Goal: Transaction & Acquisition: Purchase product/service

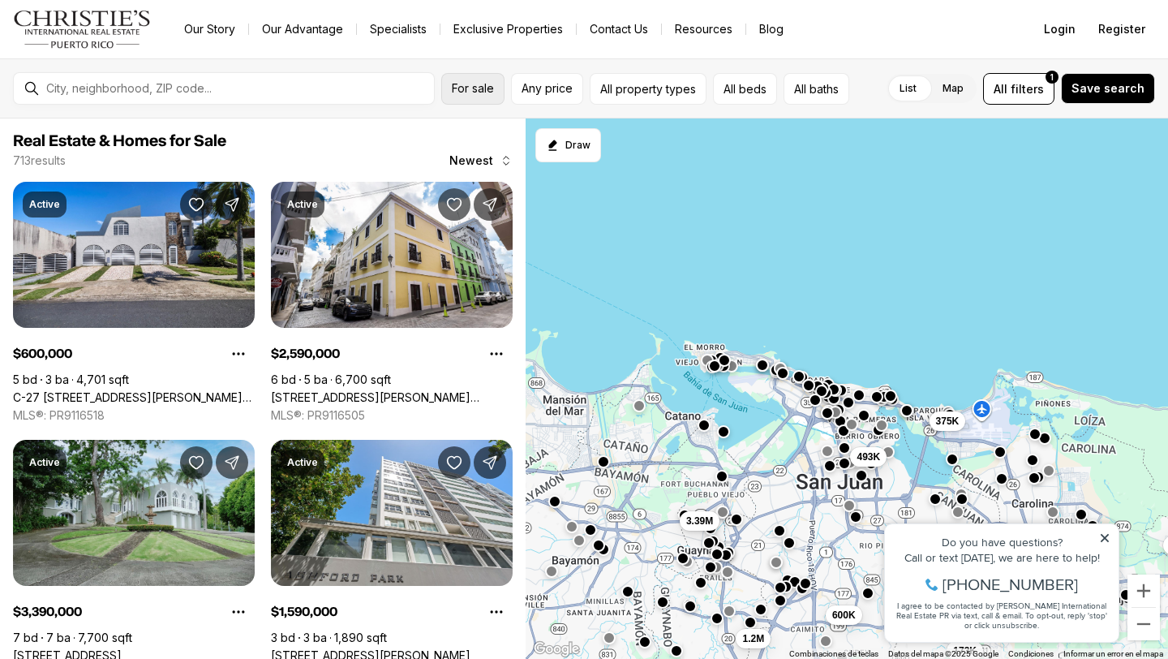
click at [479, 97] on button "For sale" at bounding box center [472, 89] width 63 height 32
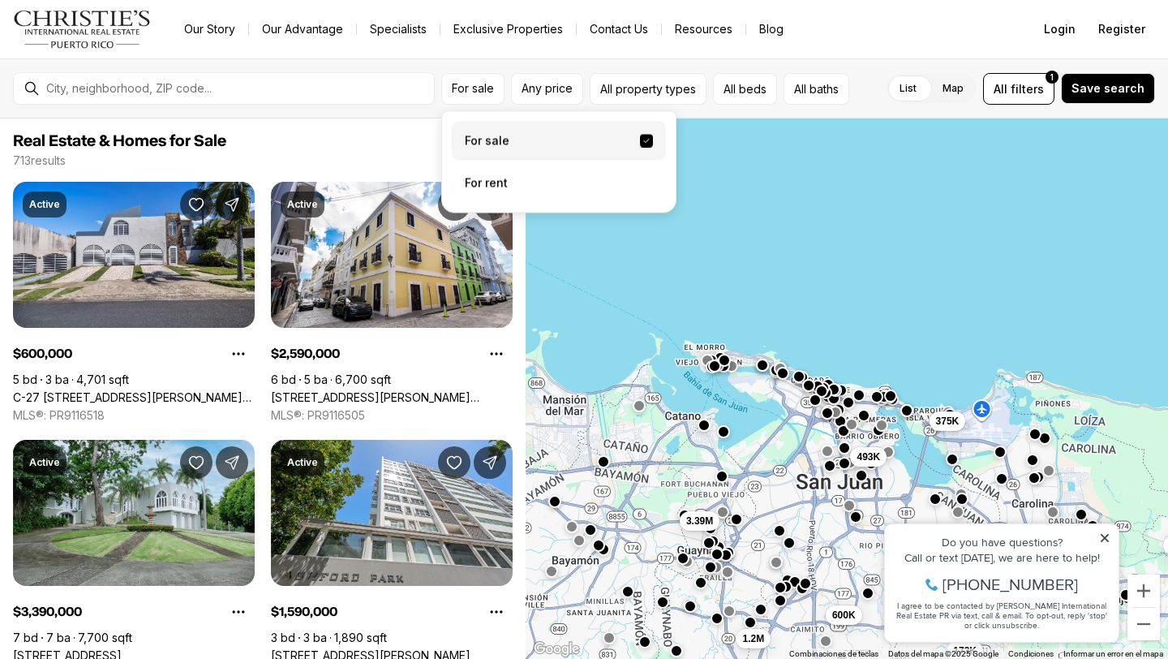
click at [498, 148] on label "For sale" at bounding box center [559, 141] width 214 height 39
click at [640, 148] on button "For sale" at bounding box center [646, 141] width 13 height 13
click at [552, 60] on div "For sale For sale For rent Any price All property types All beds All baths List…" at bounding box center [584, 88] width 1168 height 60
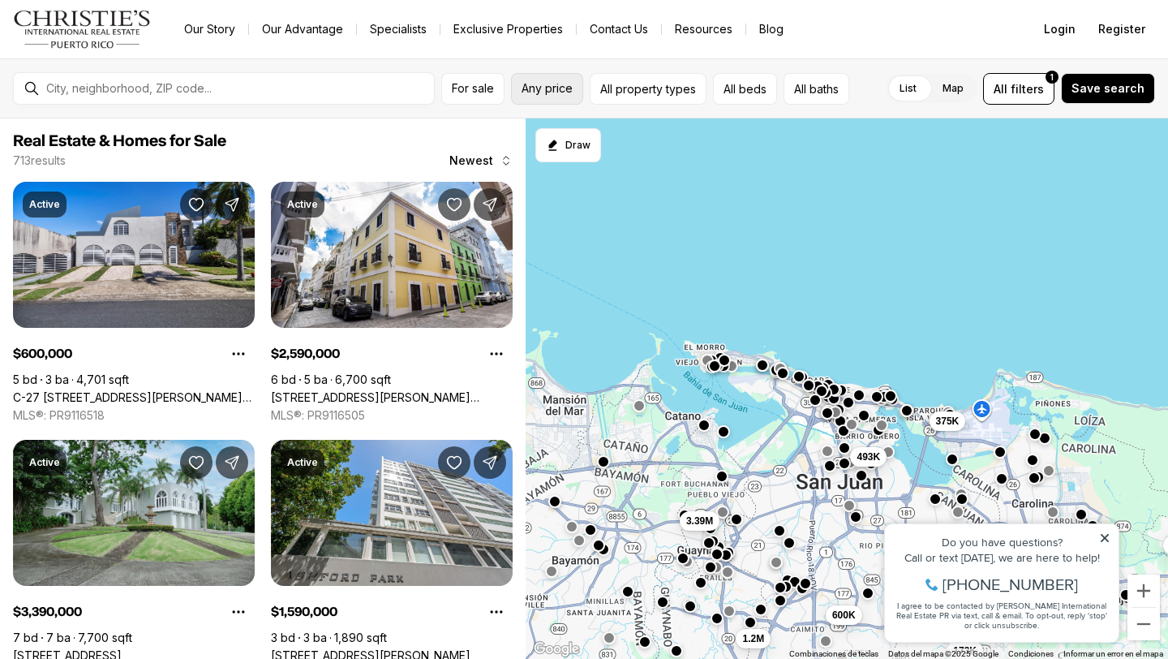
click at [556, 94] on span "Any price" at bounding box center [547, 88] width 51 height 13
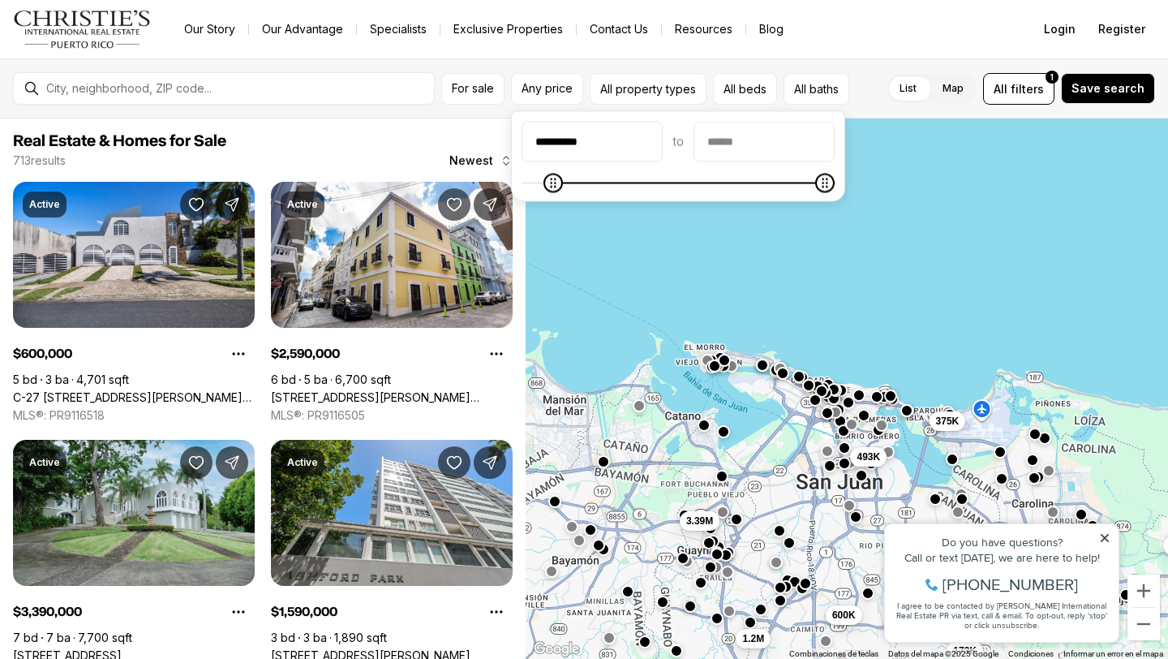
type input "**********"
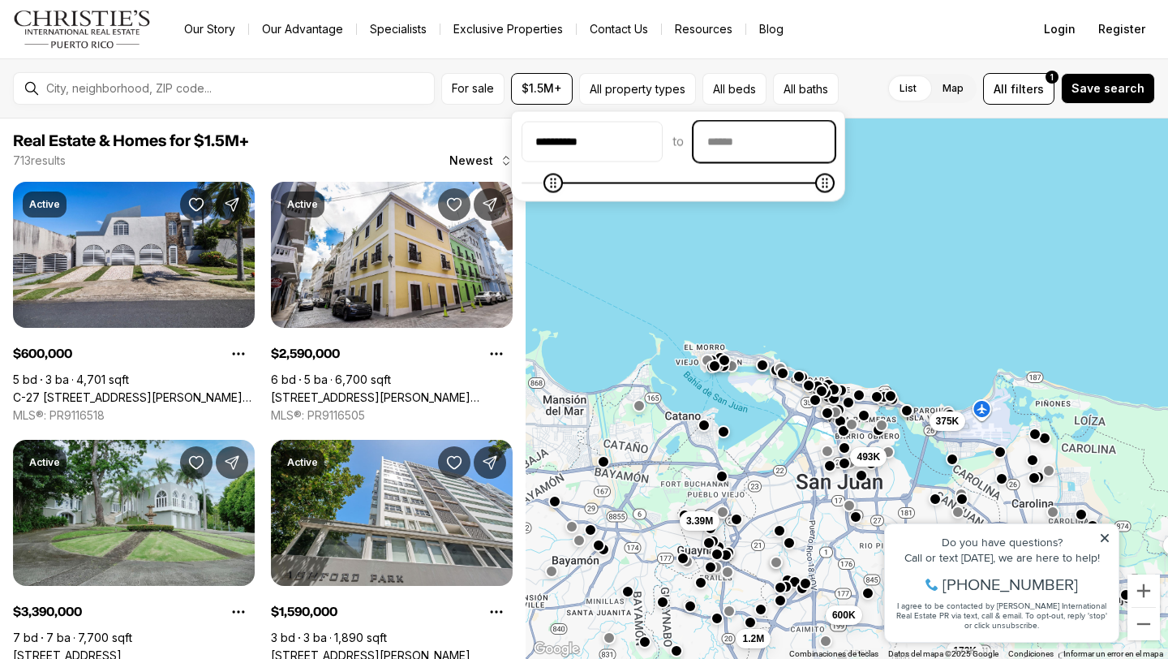
click at [733, 140] on input "priceMax" at bounding box center [764, 141] width 140 height 39
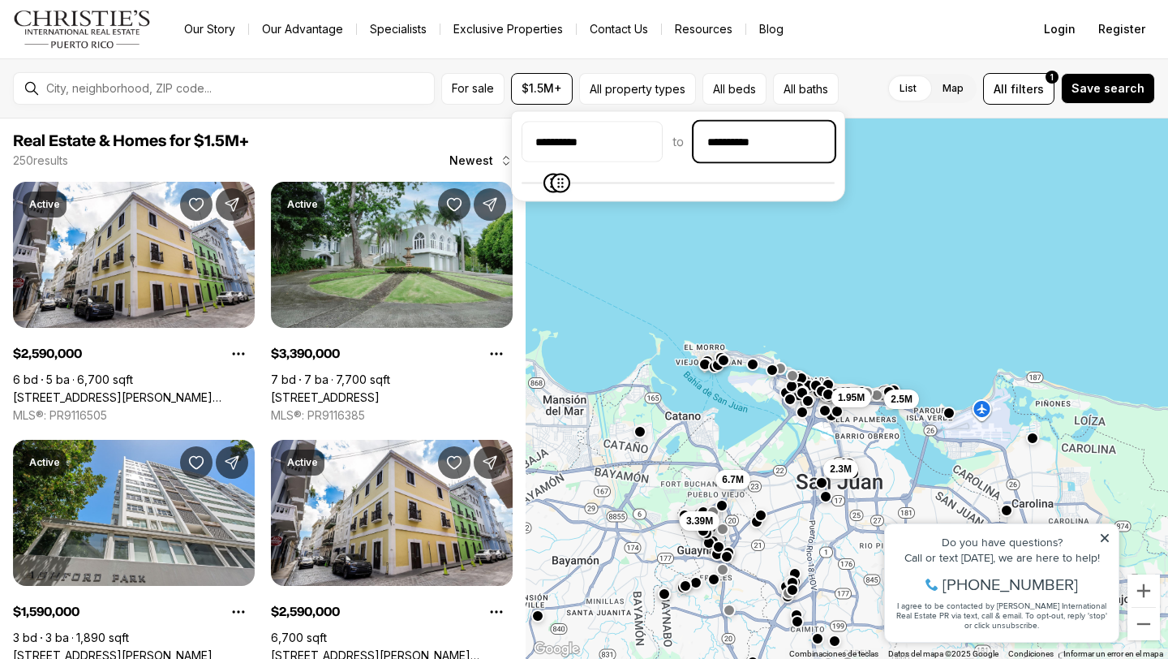
type input "**********"
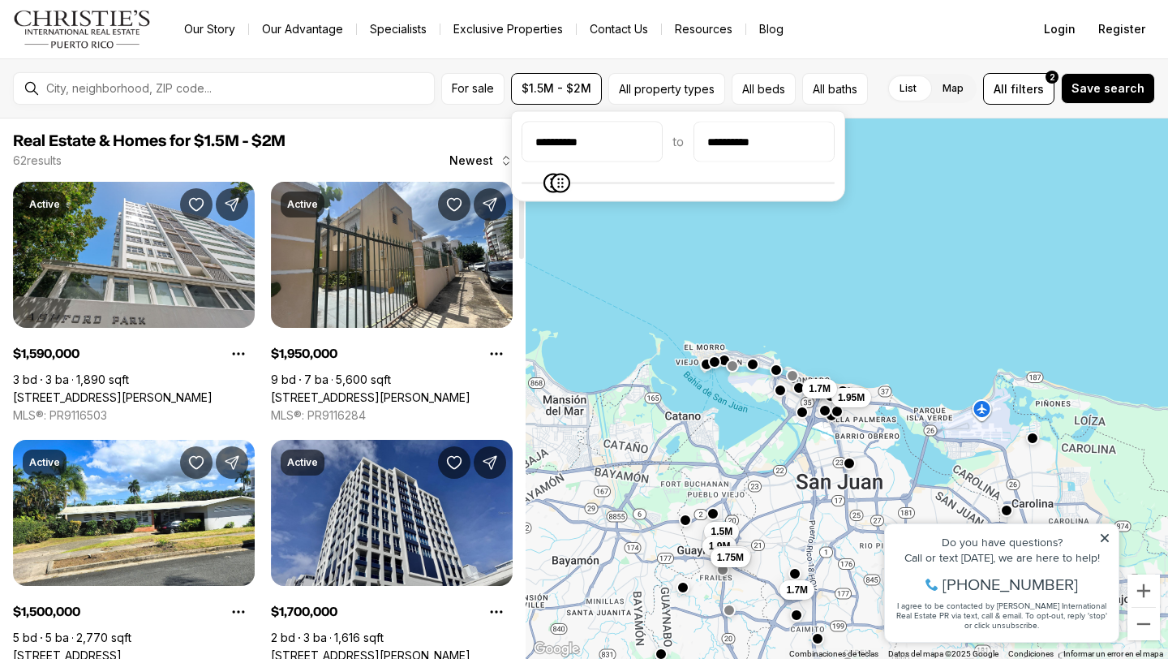
click at [421, 135] on span "Real Estate & Homes for $1.5M - $2M" at bounding box center [263, 140] width 500 height 19
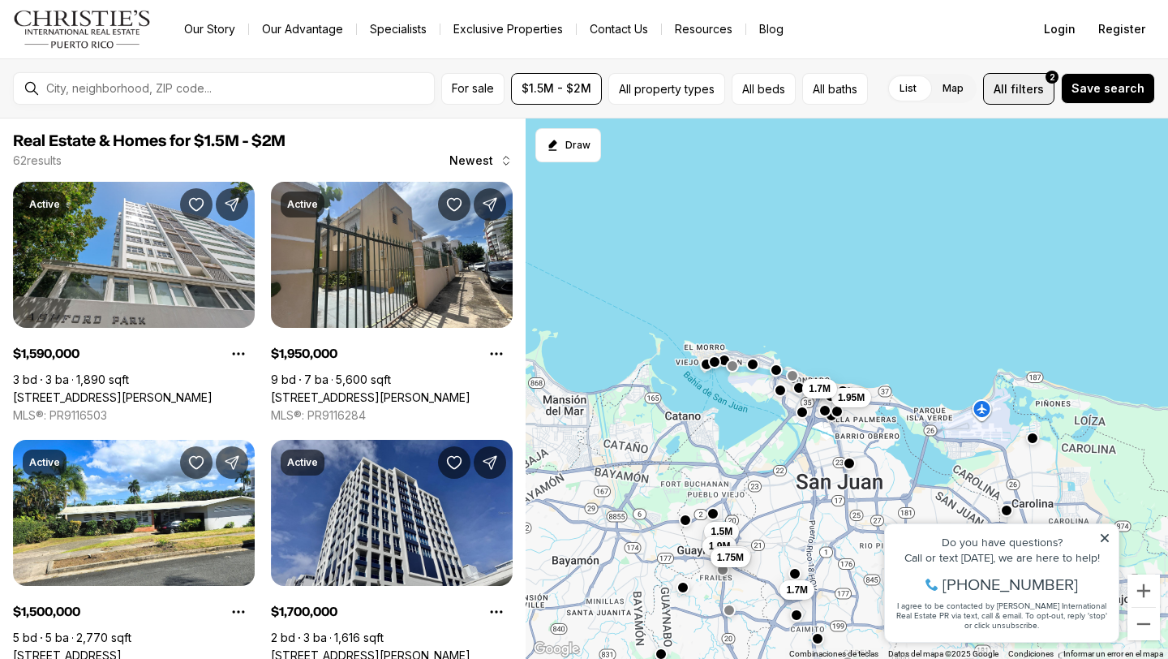
click at [1027, 82] on span "filters" at bounding box center [1027, 88] width 33 height 17
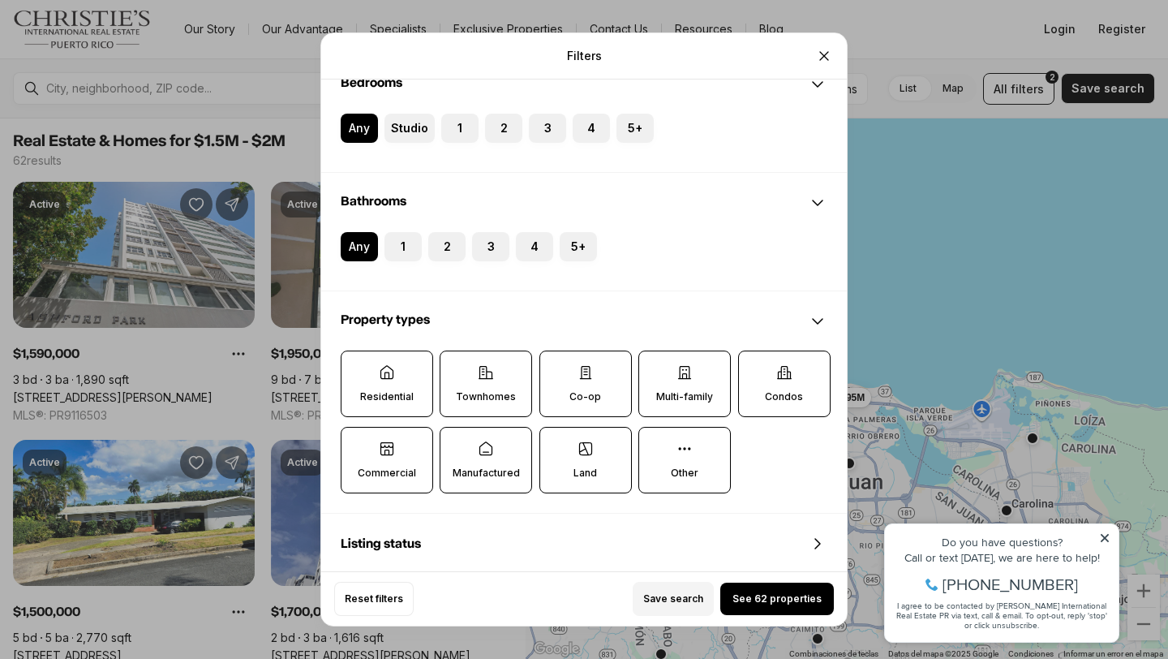
scroll to position [296, 0]
click at [417, 368] on label "Residential" at bounding box center [387, 382] width 92 height 67
click at [358, 366] on button "Residential" at bounding box center [349, 358] width 16 height 16
click at [406, 405] on label "Residential" at bounding box center [387, 383] width 92 height 67
click at [358, 367] on button "Residential" at bounding box center [350, 358] width 16 height 16
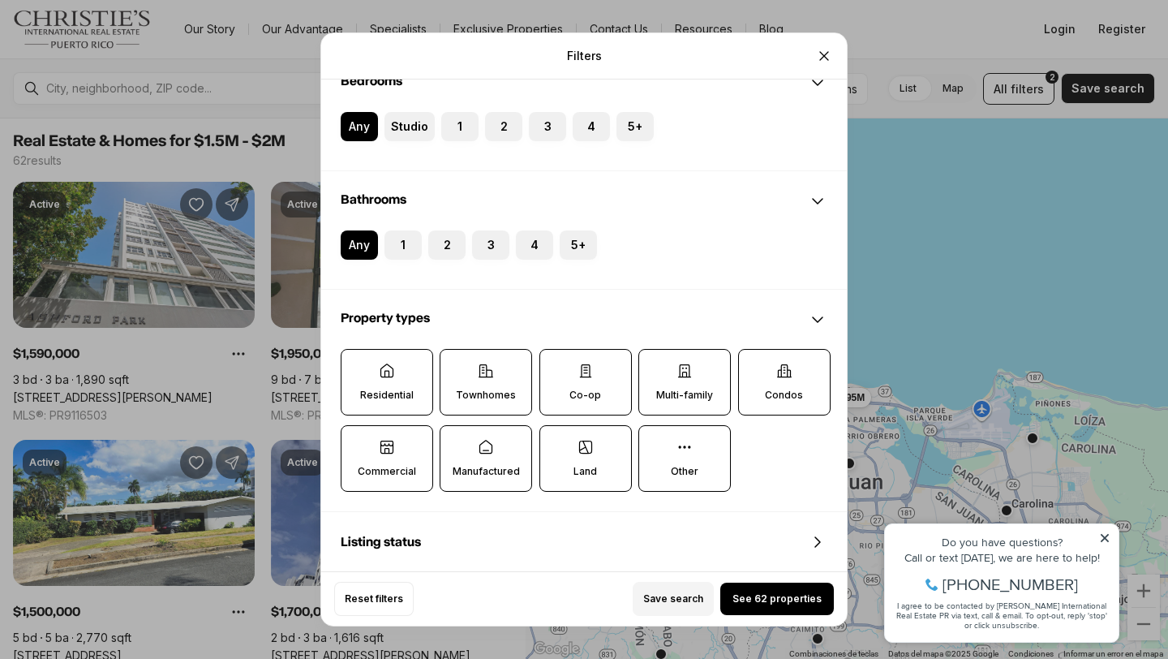
click at [480, 386] on label "Townhomes" at bounding box center [486, 382] width 92 height 67
click at [457, 366] on button "Townhomes" at bounding box center [448, 358] width 16 height 16
click at [477, 458] on label "Manufactured" at bounding box center [486, 459] width 92 height 67
click at [457, 443] on button "Manufactured" at bounding box center [448, 435] width 16 height 16
click at [398, 466] on p "Commercial" at bounding box center [387, 472] width 58 height 13
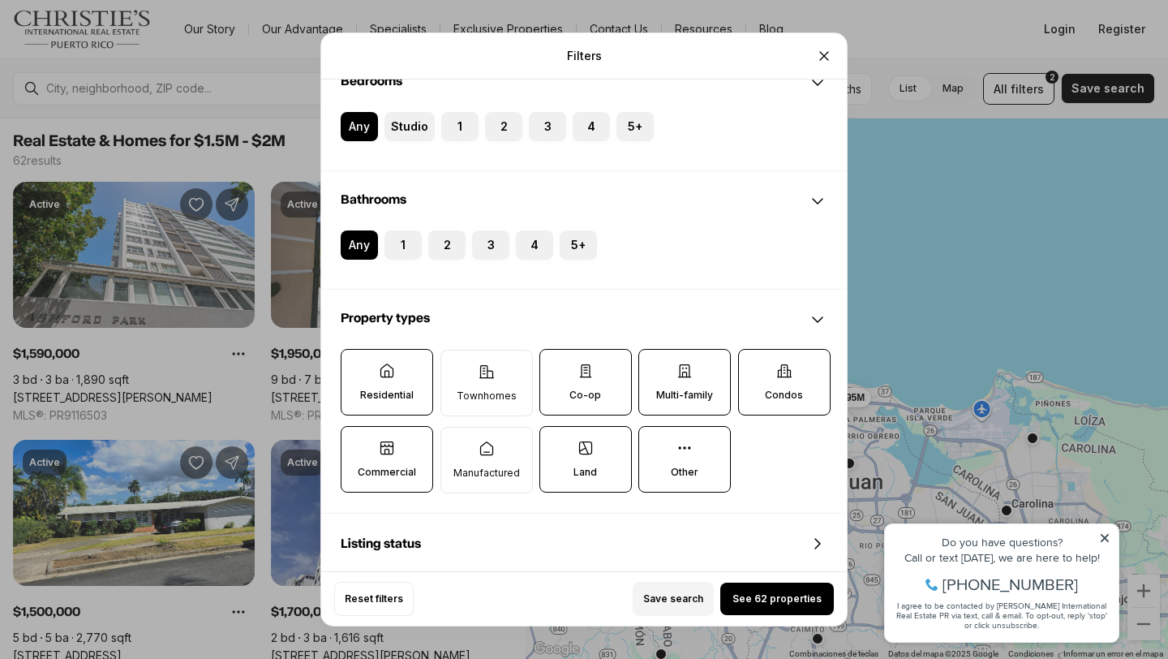
click at [358, 443] on button "Commercial" at bounding box center [349, 435] width 16 height 16
click at [595, 465] on label "Land" at bounding box center [585, 459] width 92 height 67
click at [556, 443] on button "Land" at bounding box center [548, 435] width 16 height 16
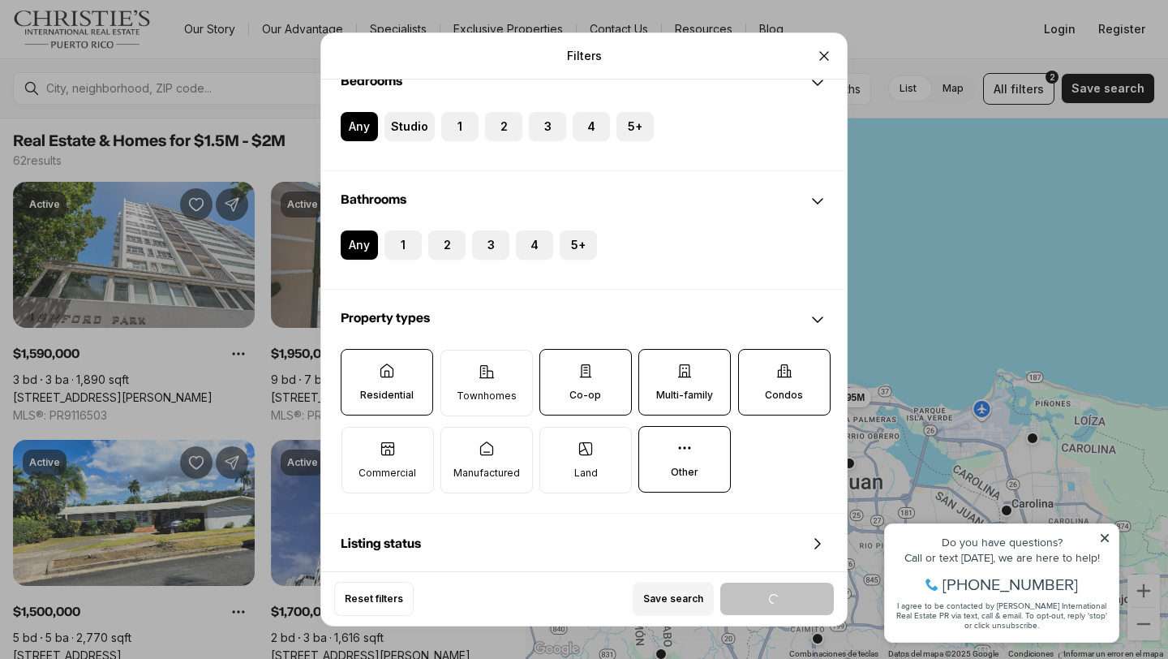
click at [592, 376] on icon at bounding box center [585, 371] width 16 height 16
click at [556, 366] on button "Co-op" at bounding box center [548, 358] width 16 height 16
click at [700, 381] on label "Multi-family" at bounding box center [684, 382] width 92 height 67
click at [655, 366] on button "Multi-family" at bounding box center [647, 358] width 16 height 16
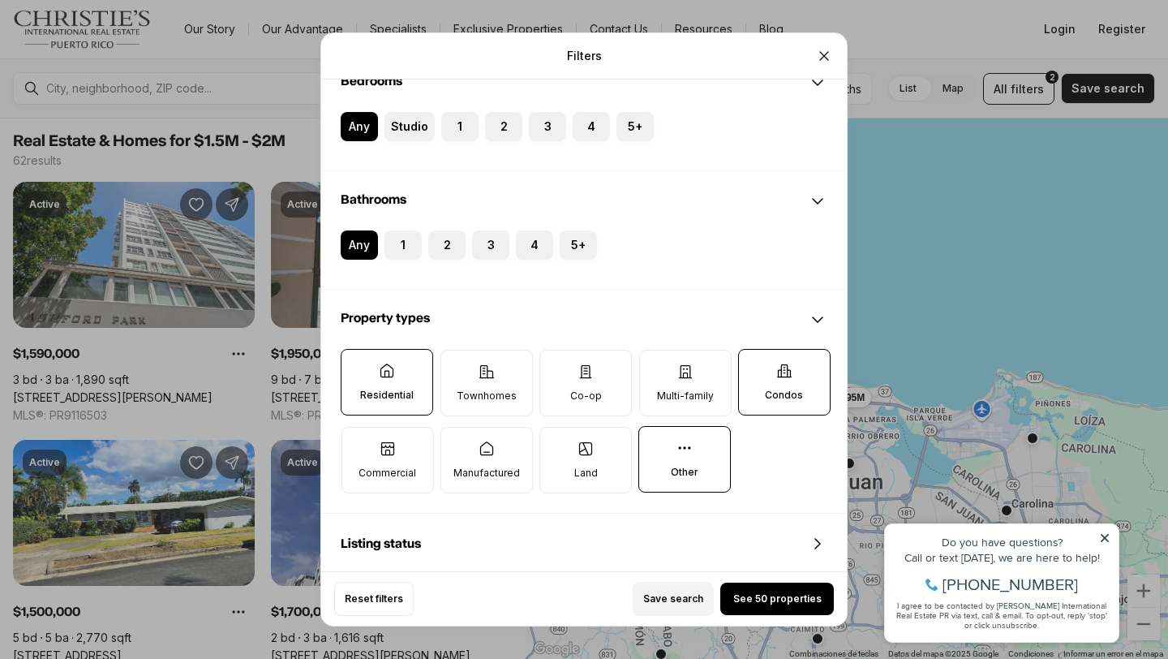
click at [712, 453] on label "Other" at bounding box center [684, 459] width 92 height 67
click at [655, 443] on button "Other" at bounding box center [647, 435] width 16 height 16
click at [793, 367] on label "Condos" at bounding box center [784, 382] width 92 height 67
click at [755, 366] on button "Condos" at bounding box center [747, 358] width 16 height 16
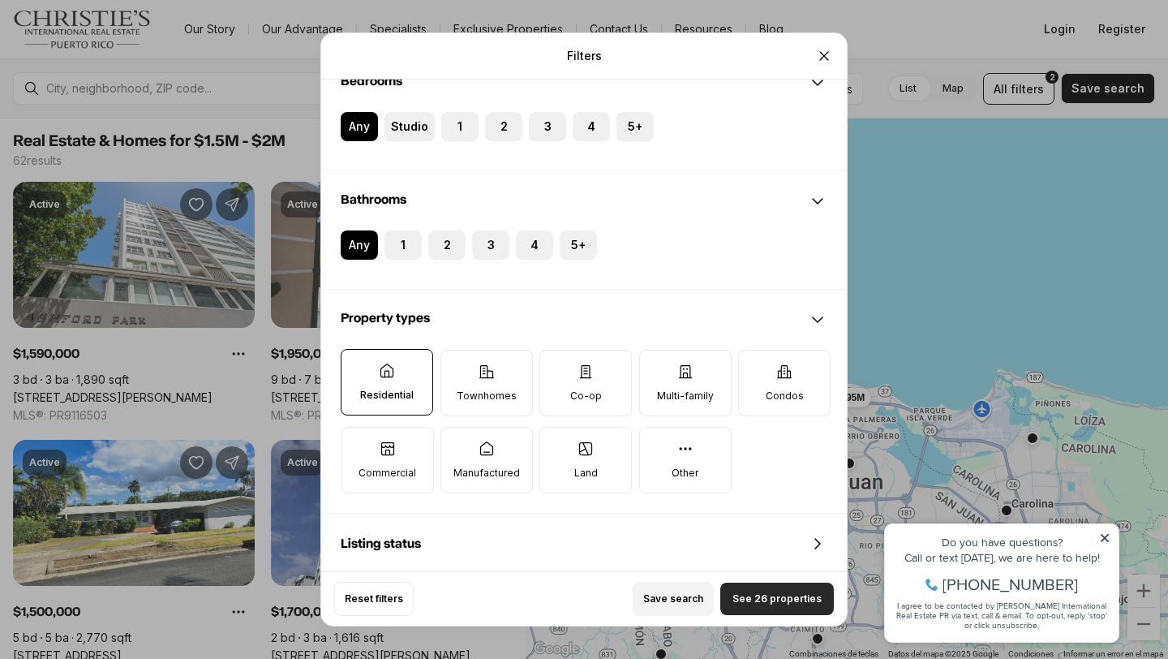
click at [770, 592] on span "See 26 properties" at bounding box center [776, 598] width 89 height 13
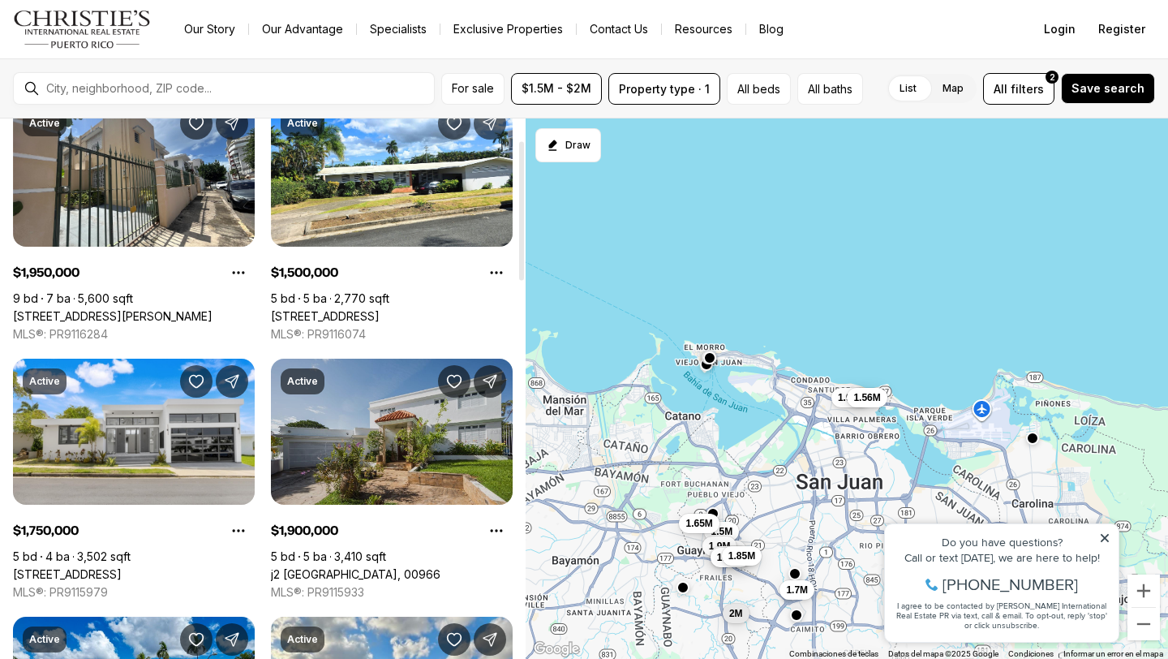
scroll to position [84, 0]
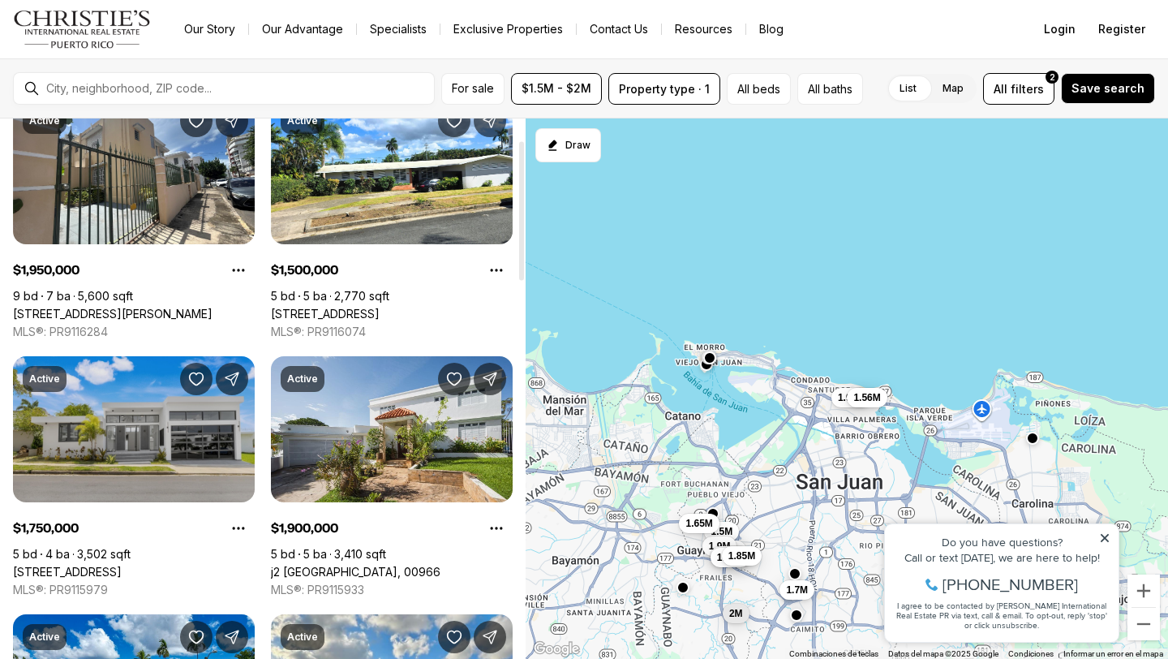
click at [122, 565] on link "13-12 SANTANDER ST, TORRIMAR #12-13, GUAYNABO PR, 00966" at bounding box center [67, 572] width 109 height 15
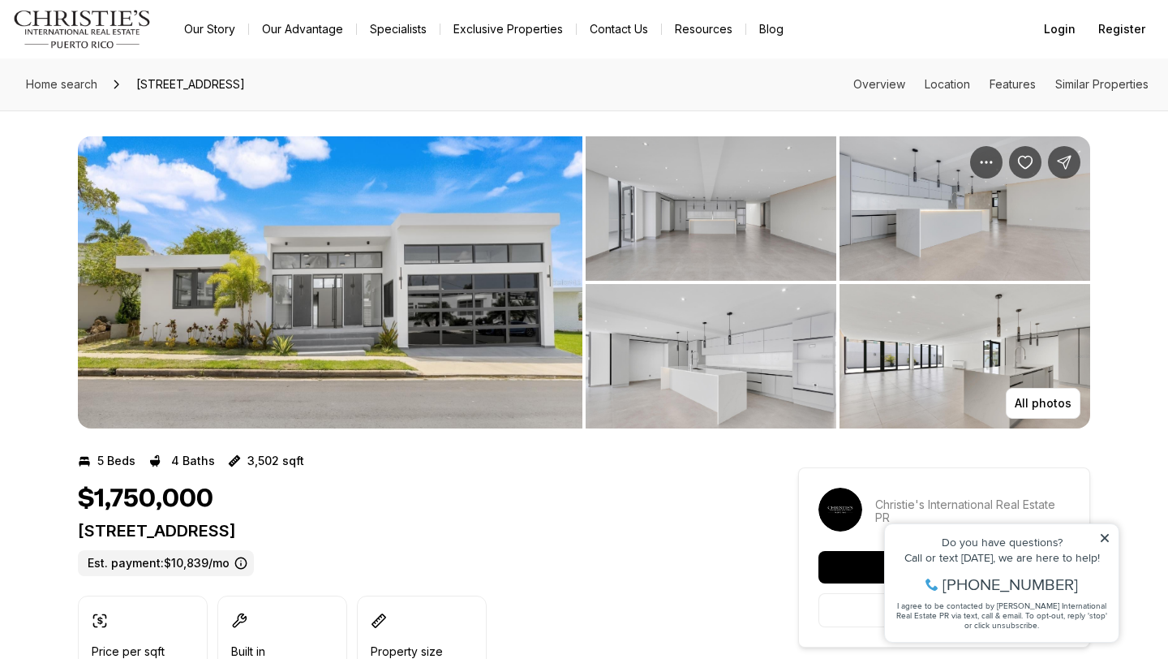
click at [468, 316] on img "View image gallery" at bounding box center [330, 282] width 504 height 292
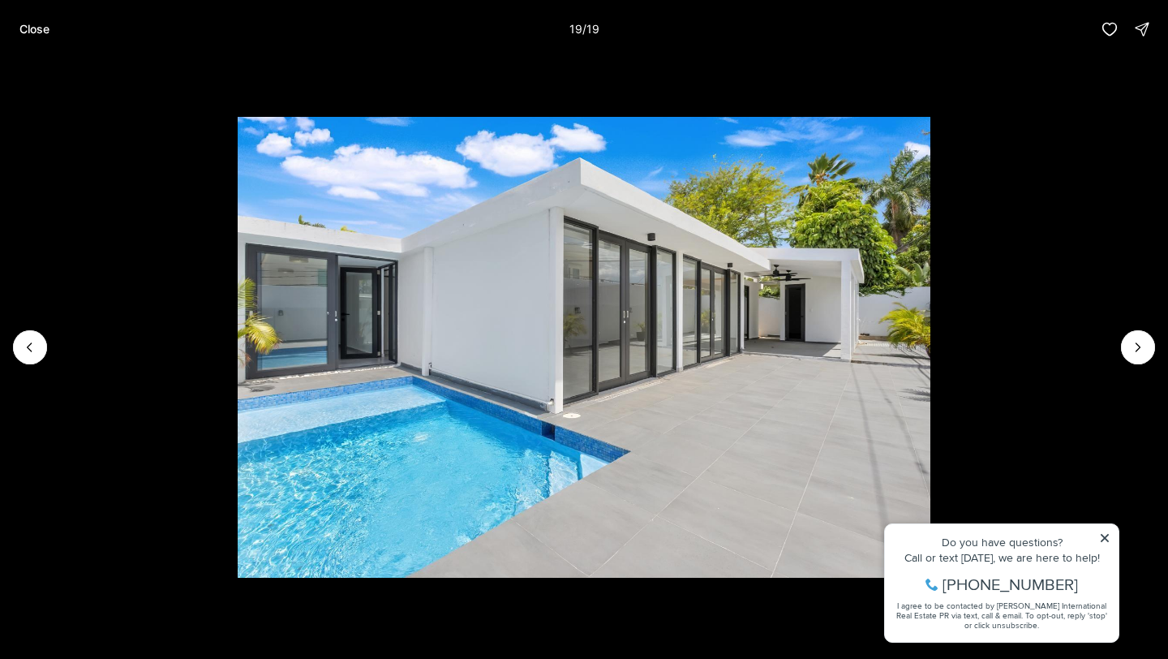
drag, startPoint x: 44, startPoint y: 31, endPoint x: 68, endPoint y: 45, distance: 28.0
click at [44, 31] on p "Close" at bounding box center [34, 29] width 30 height 13
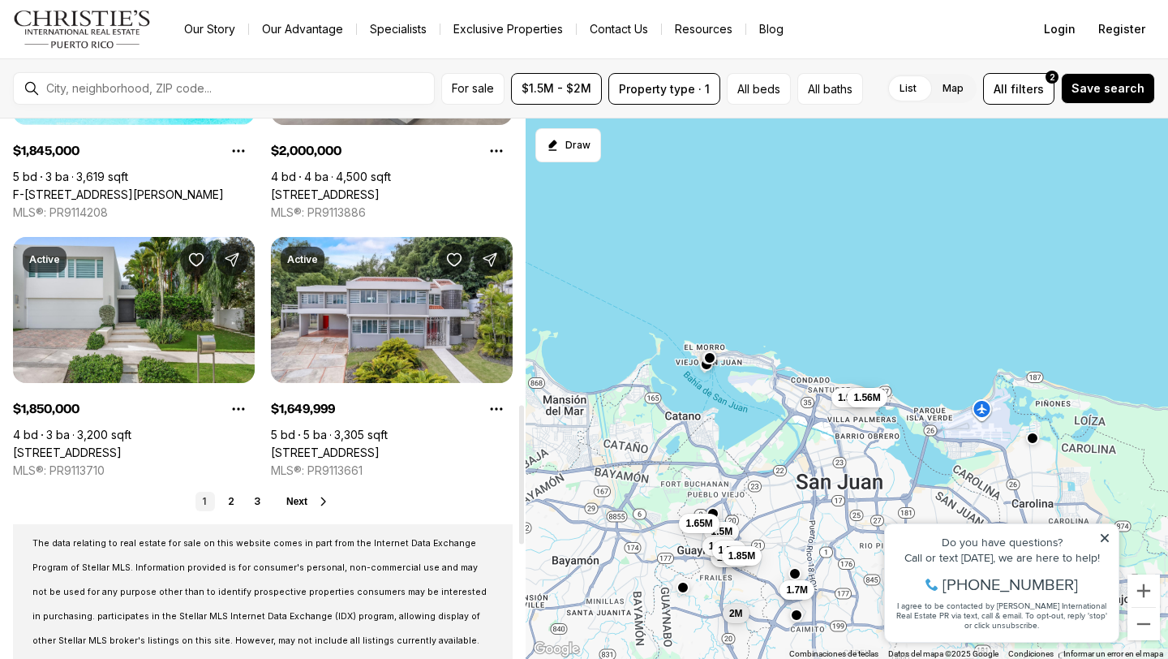
scroll to position [1235, 0]
click at [228, 502] on link "2" at bounding box center [230, 500] width 19 height 19
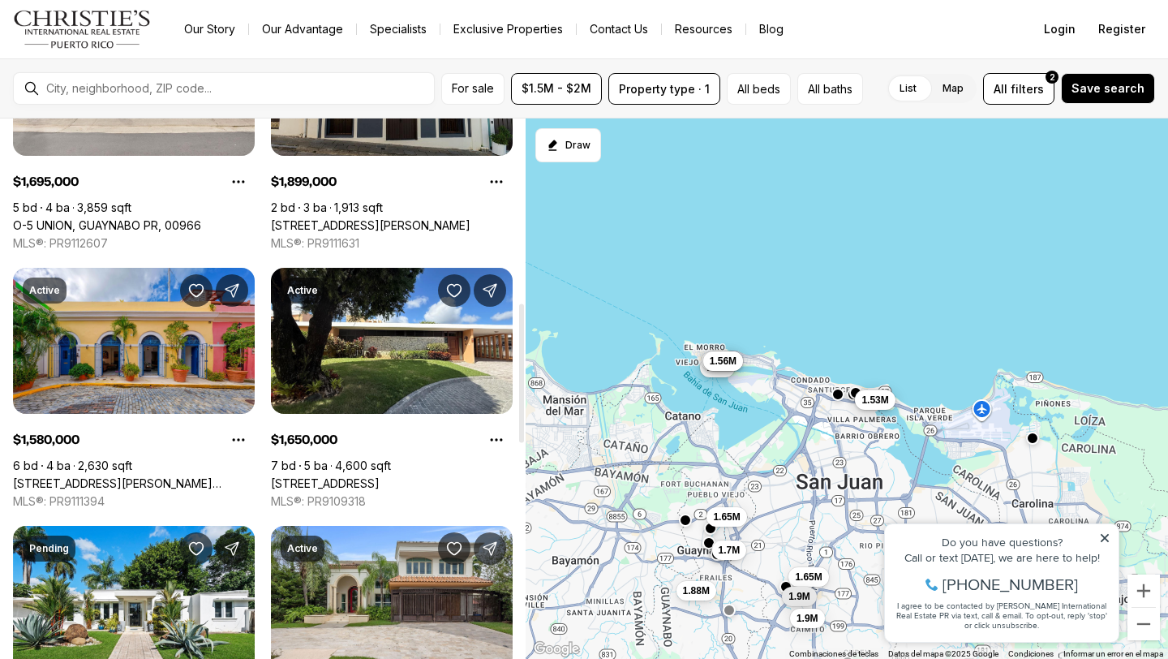
scroll to position [715, 0]
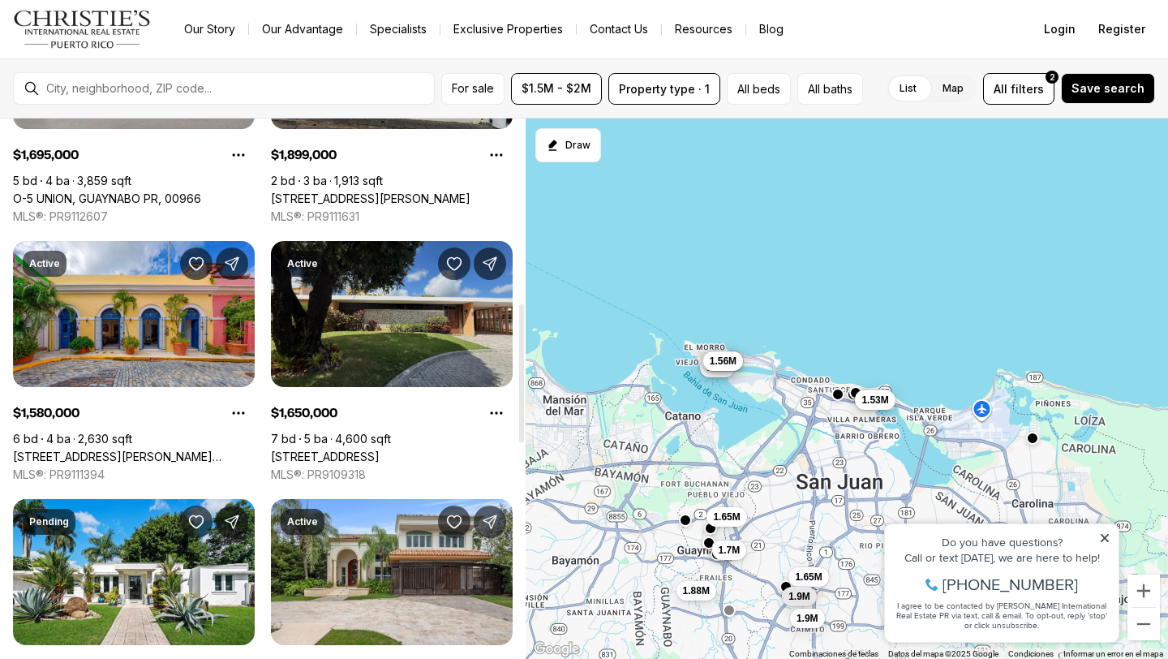
click at [380, 449] on link "[STREET_ADDRESS]" at bounding box center [325, 456] width 109 height 15
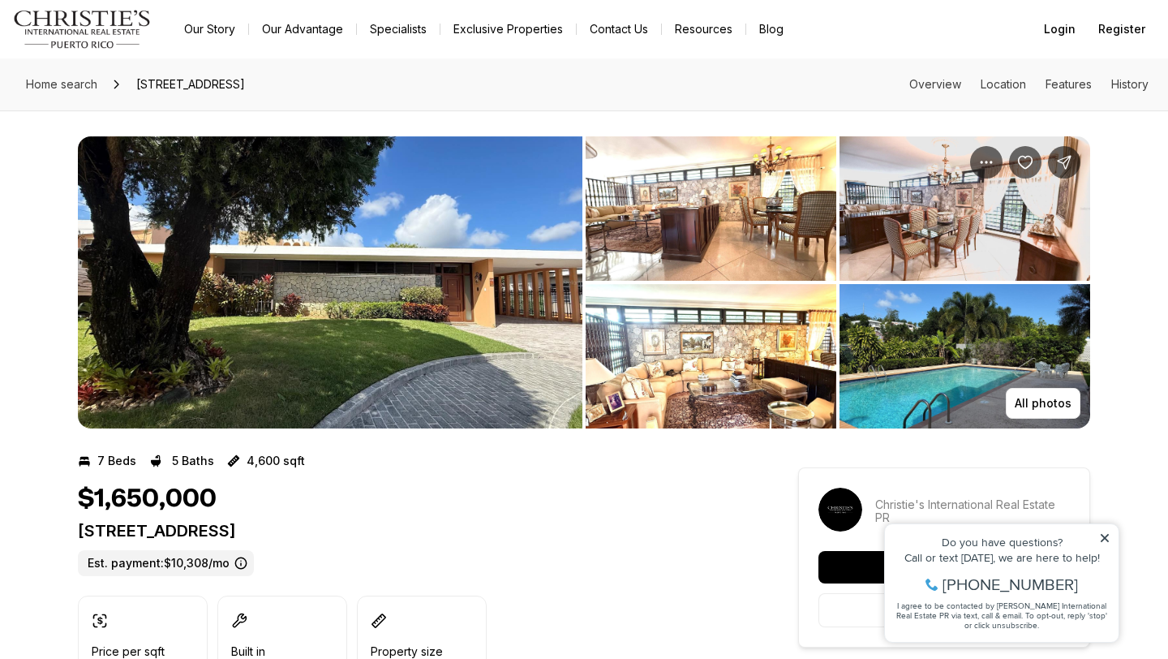
click at [391, 333] on img "View image gallery" at bounding box center [330, 282] width 504 height 292
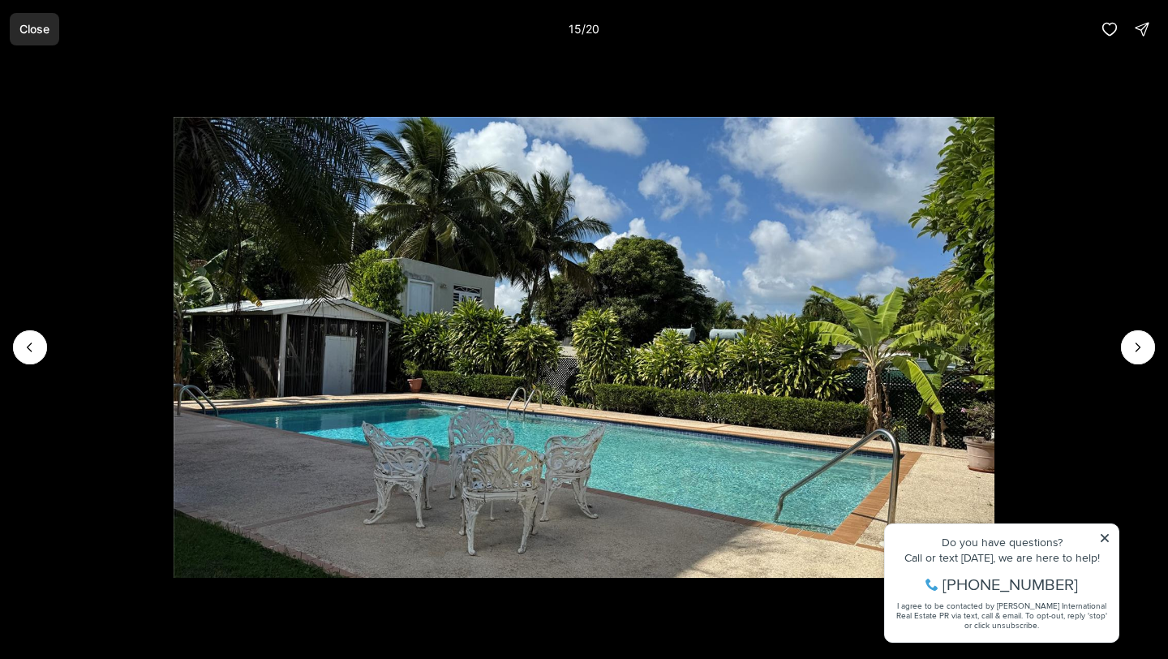
click at [32, 32] on p "Close" at bounding box center [34, 29] width 30 height 13
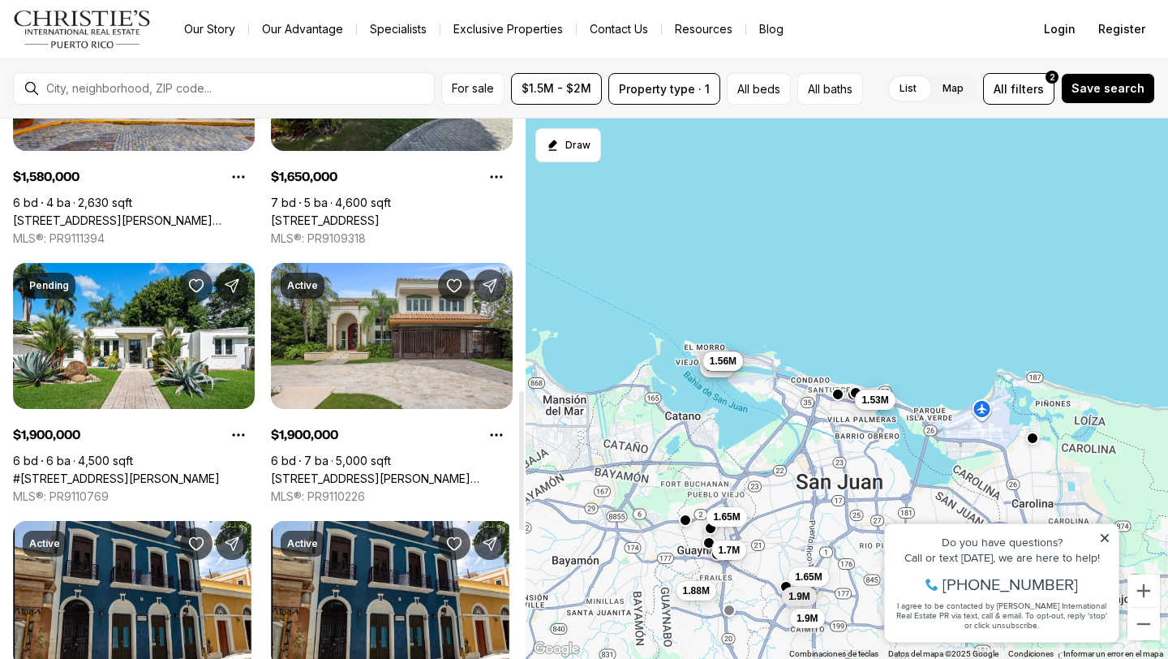
scroll to position [1068, 0]
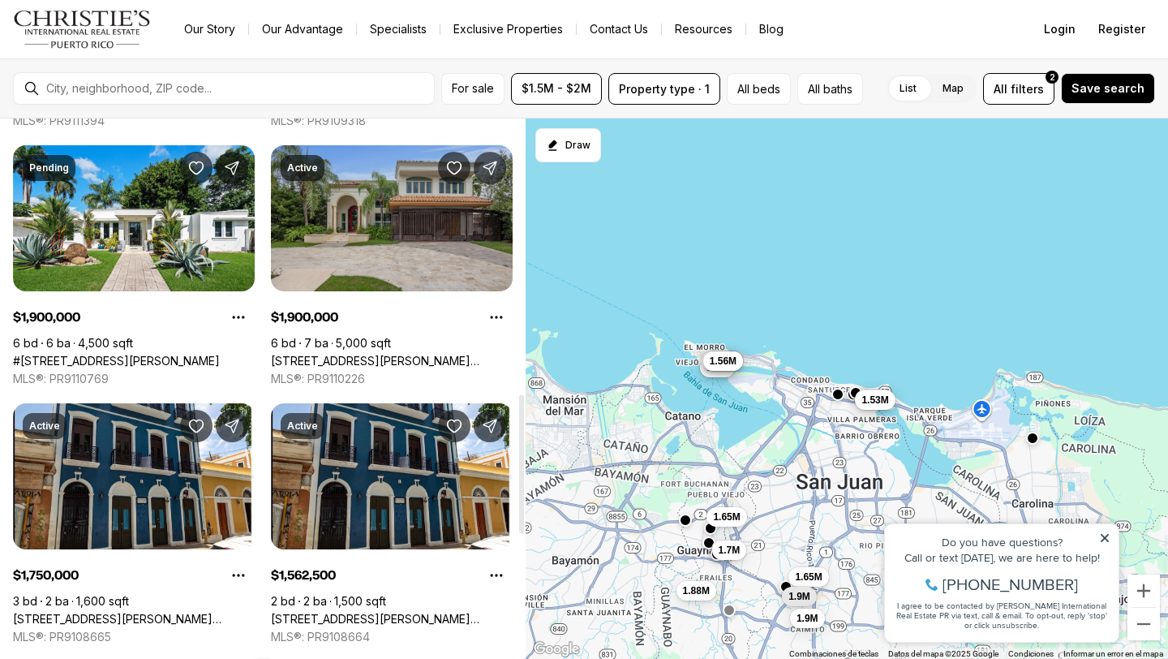
click at [371, 354] on link "[STREET_ADDRESS][PERSON_NAME][PERSON_NAME]" at bounding box center [392, 361] width 242 height 15
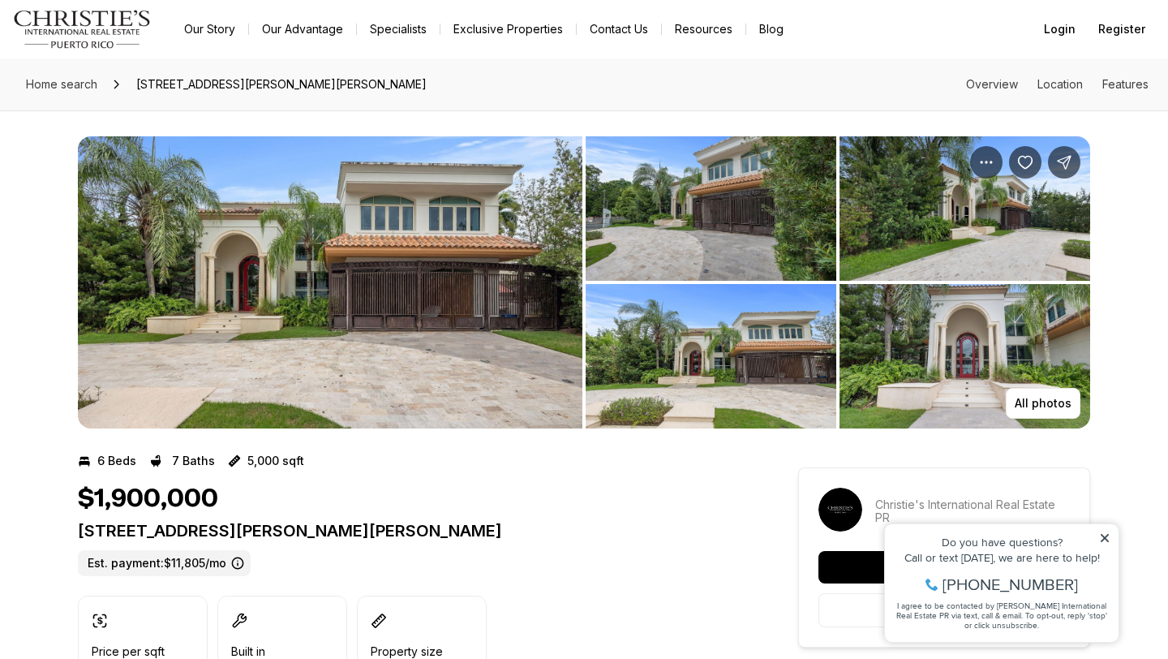
click at [372, 260] on img "View image gallery" at bounding box center [330, 282] width 504 height 292
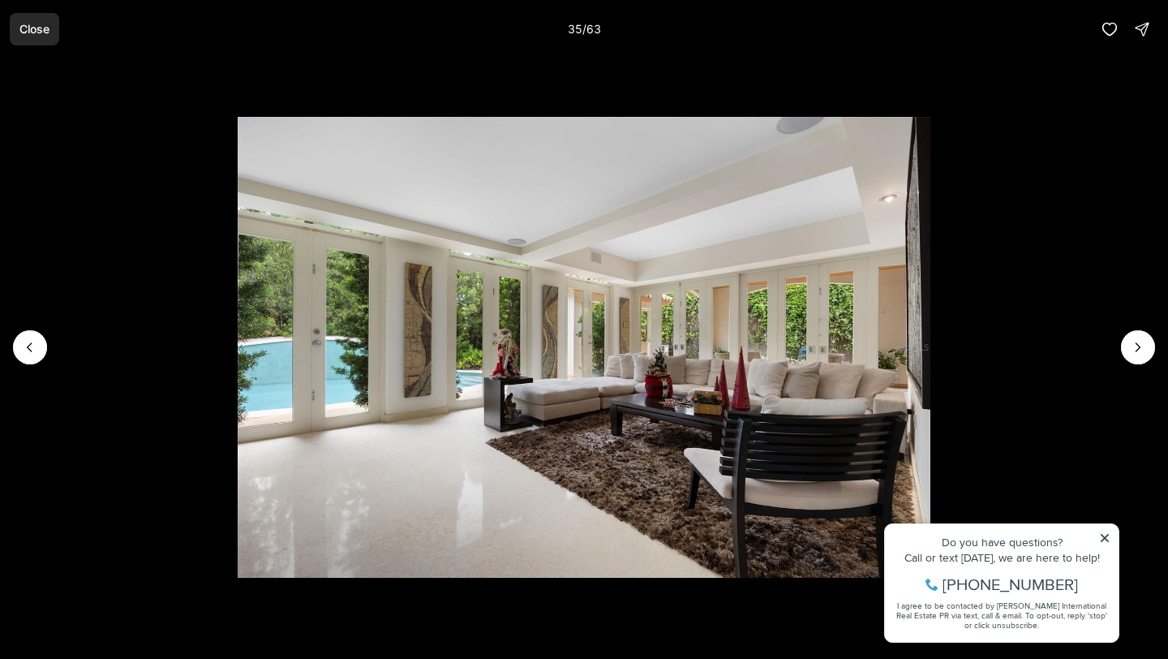
click at [39, 45] on button "Close" at bounding box center [34, 29] width 49 height 32
